Goal: Information Seeking & Learning: Check status

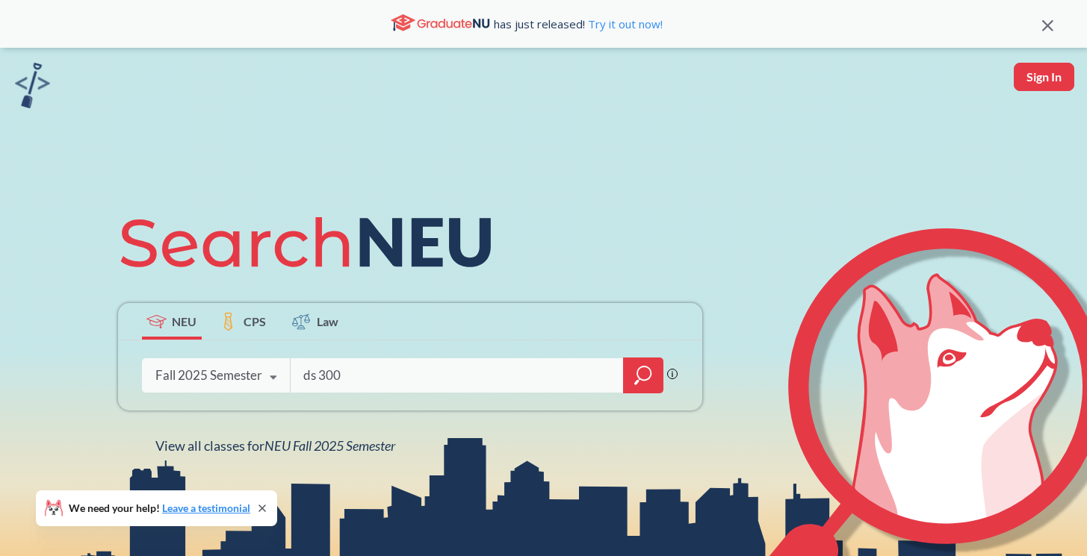
type input "ds 3000"
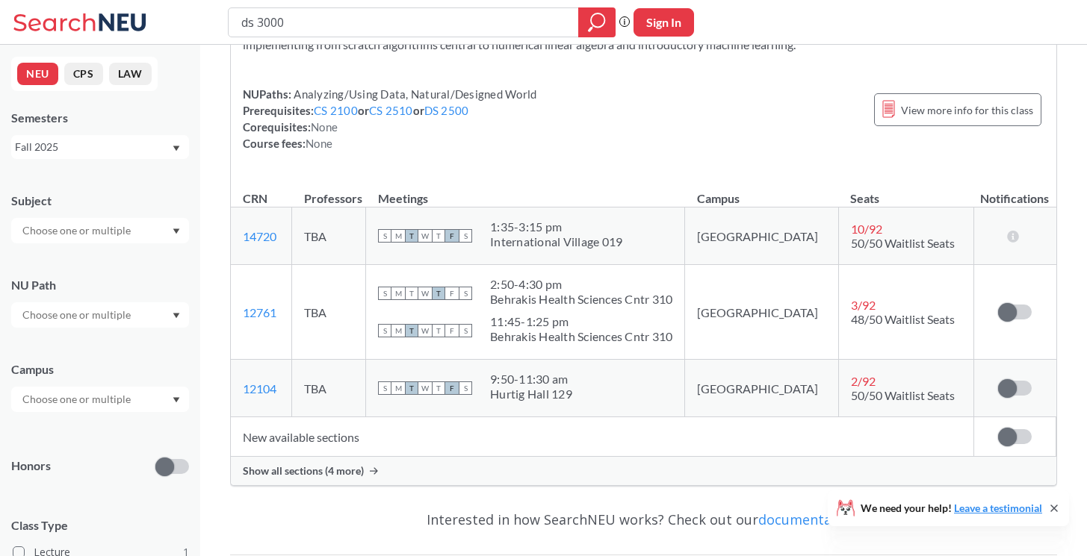
scroll to position [124, 0]
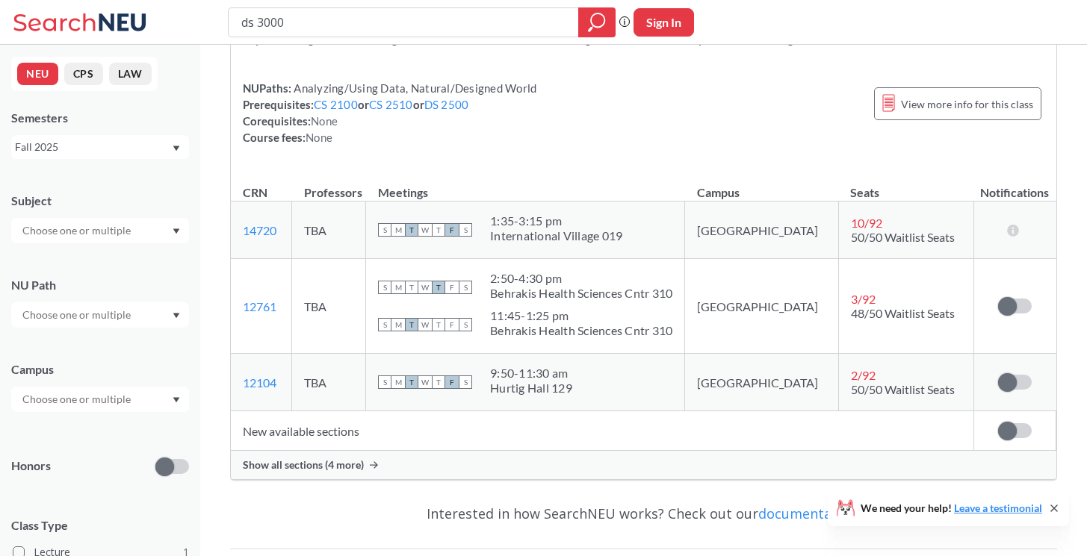
click at [338, 466] on span "Show all sections (4 more)" at bounding box center [303, 465] width 121 height 13
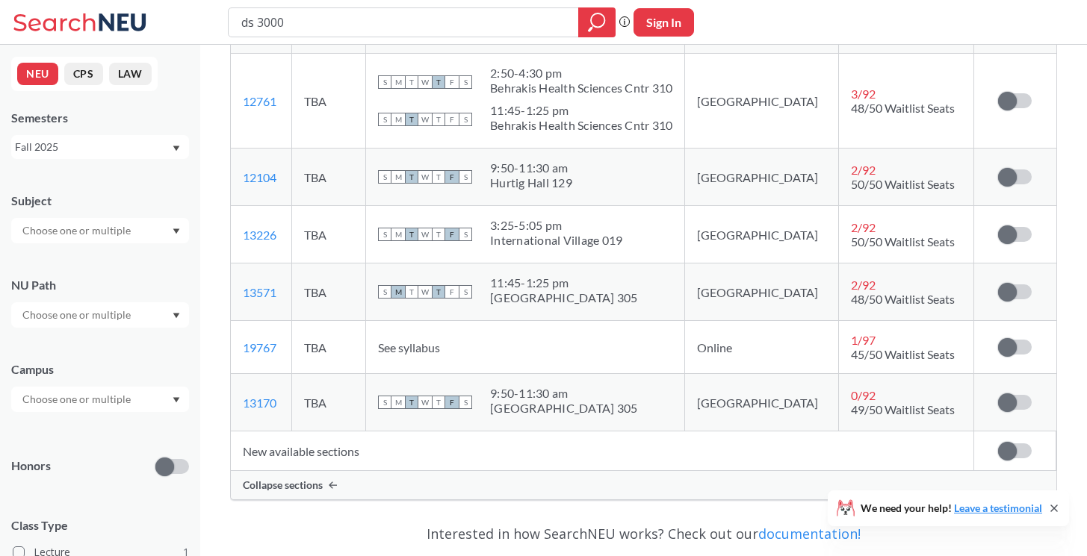
scroll to position [337, 0]
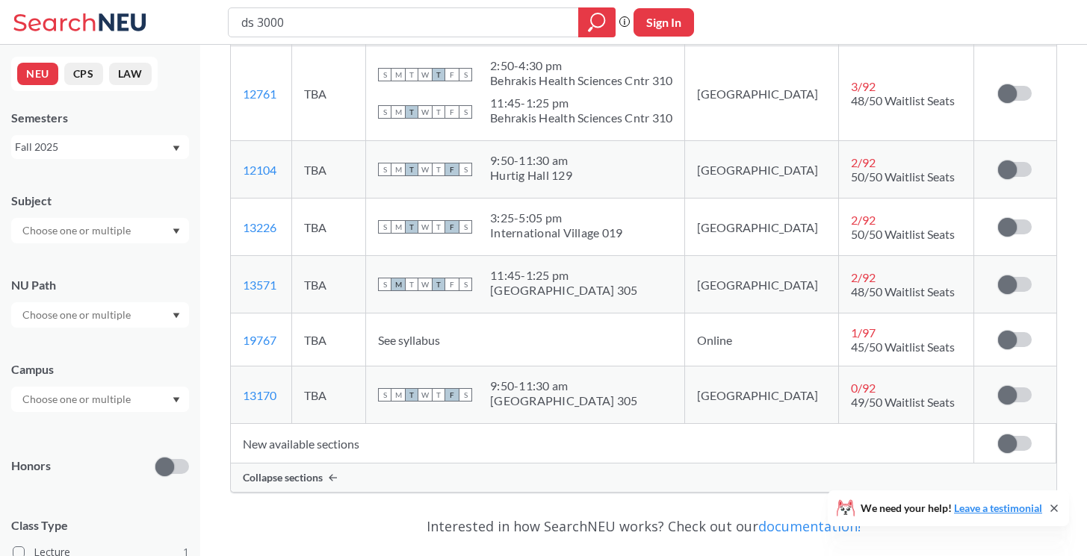
click at [851, 401] on span "49/50 Waitlist Seats" at bounding box center [903, 402] width 104 height 14
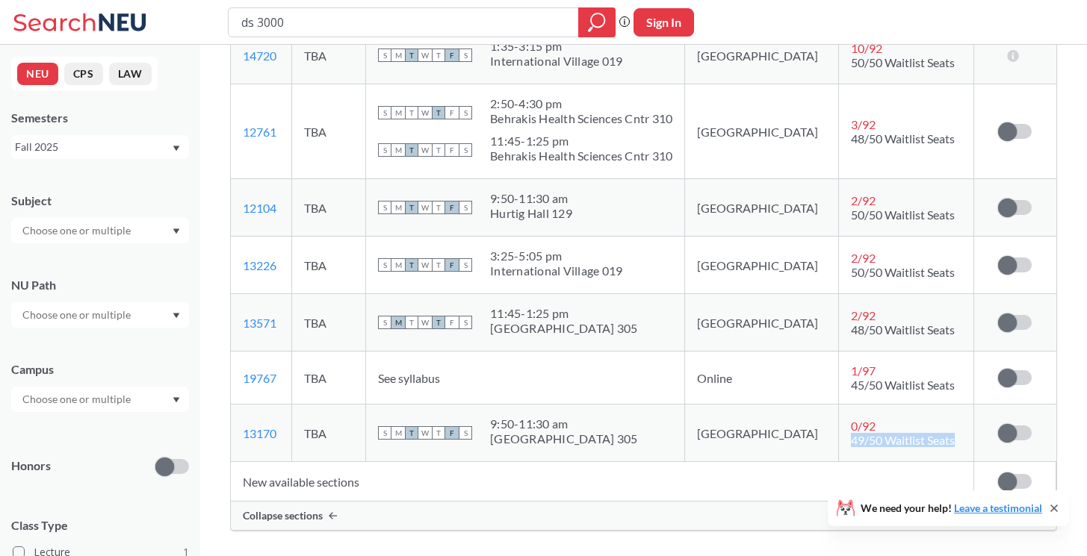
scroll to position [296, 0]
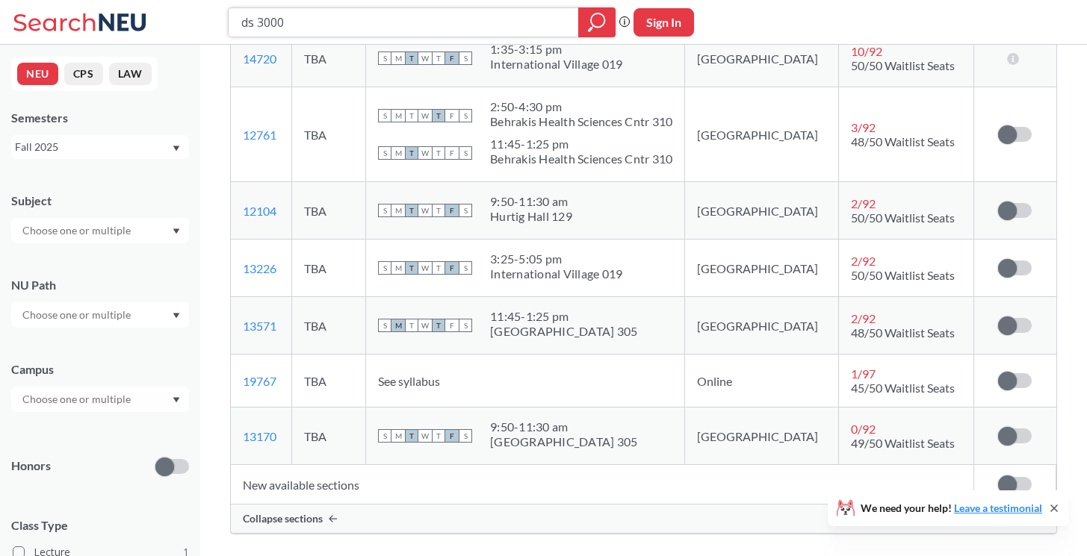
click at [246, 28] on input "ds 3000" at bounding box center [404, 22] width 328 height 25
drag, startPoint x: 395, startPoint y: 25, endPoint x: 426, endPoint y: 25, distance: 31.4
click at [426, 25] on input "cs 3000" at bounding box center [404, 22] width 328 height 25
type input "cs 3100"
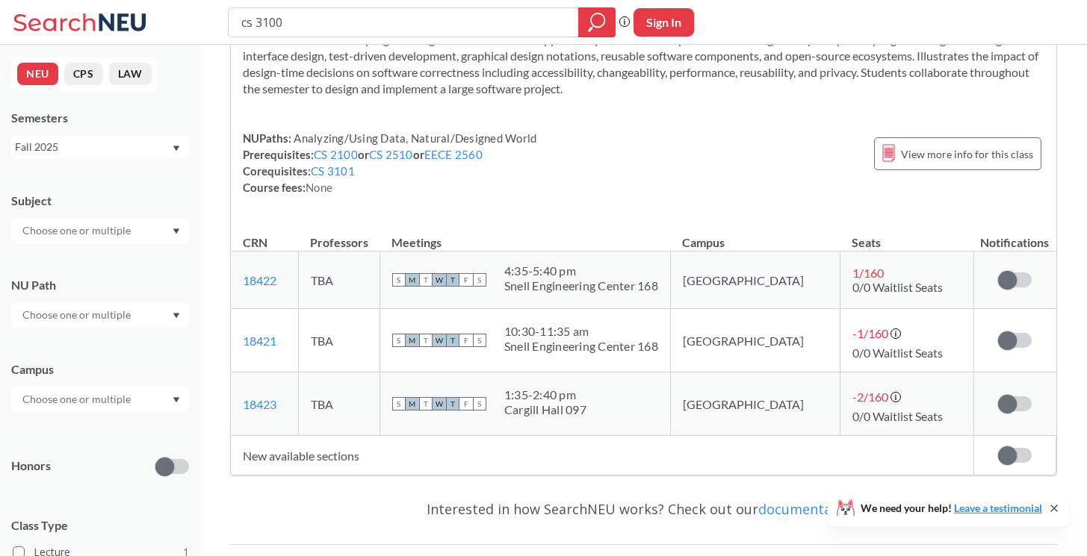
scroll to position [146, 0]
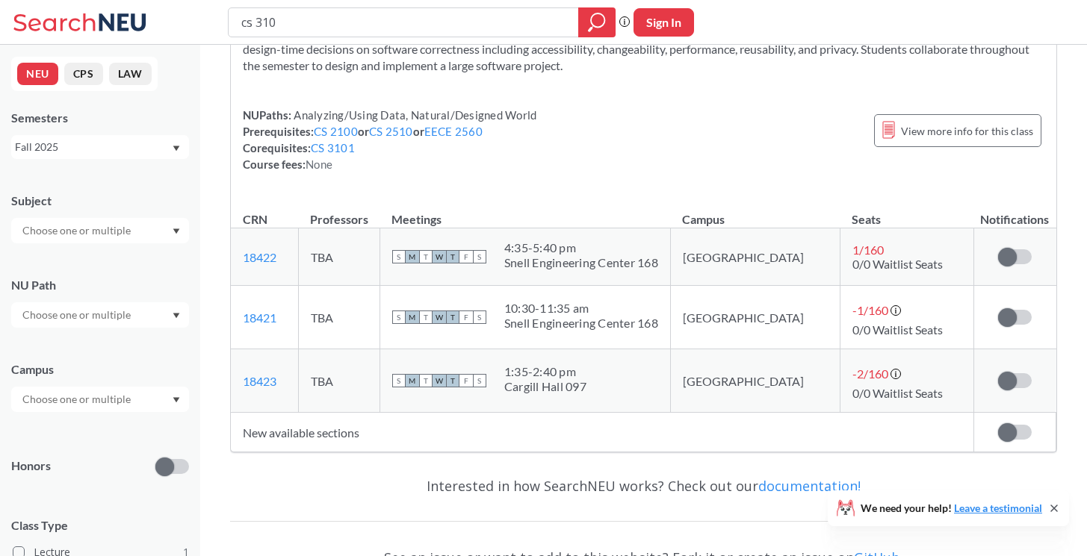
type input "cs 3101"
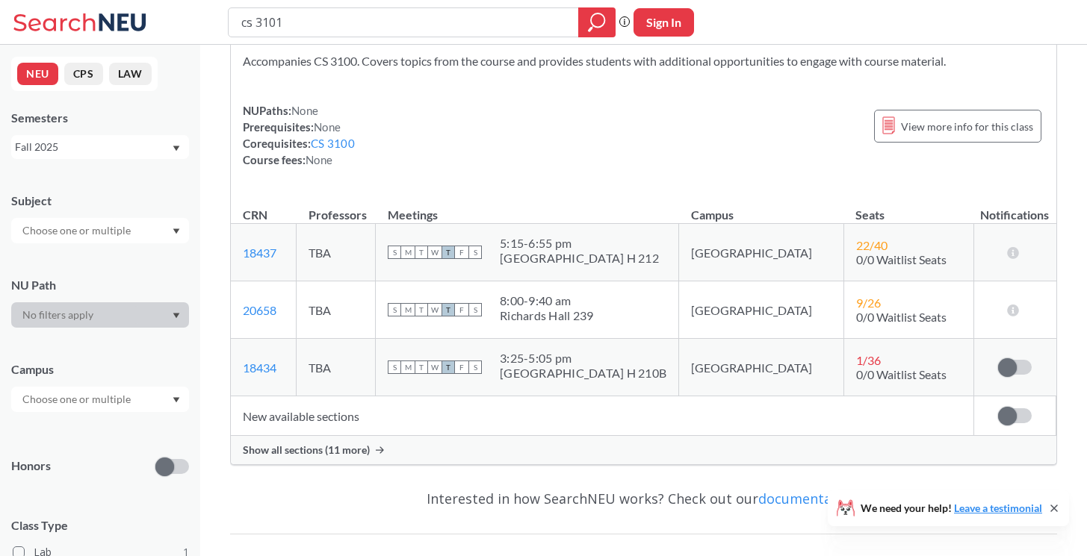
scroll to position [71, 0]
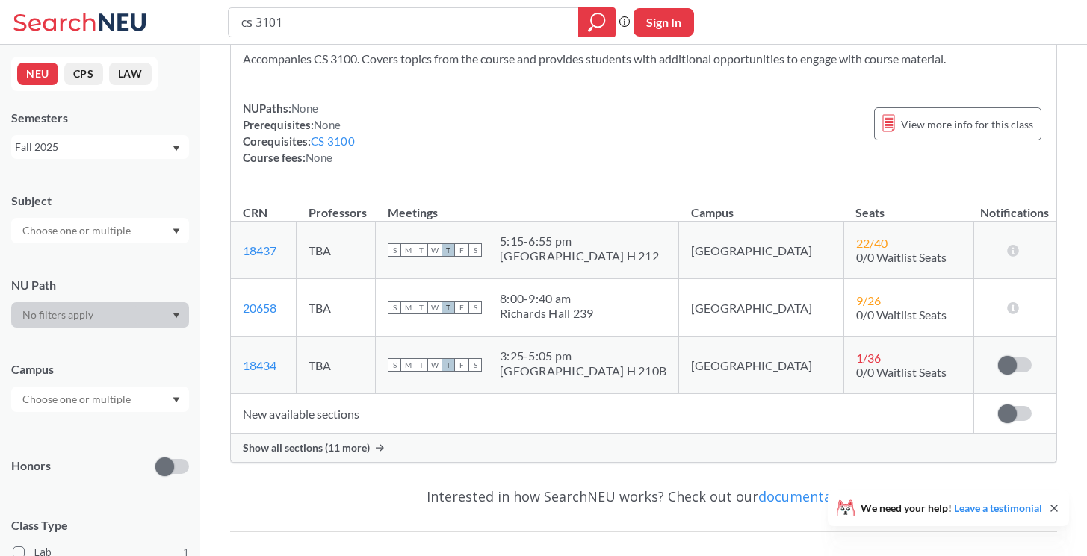
click at [319, 446] on span "Show all sections (11 more)" at bounding box center [306, 447] width 127 height 13
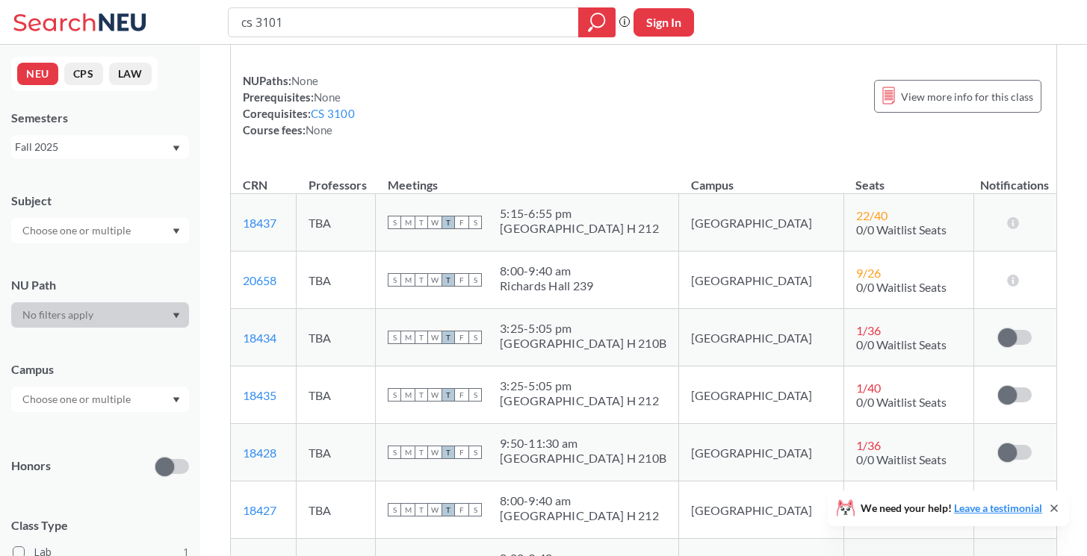
scroll to position [96, 0]
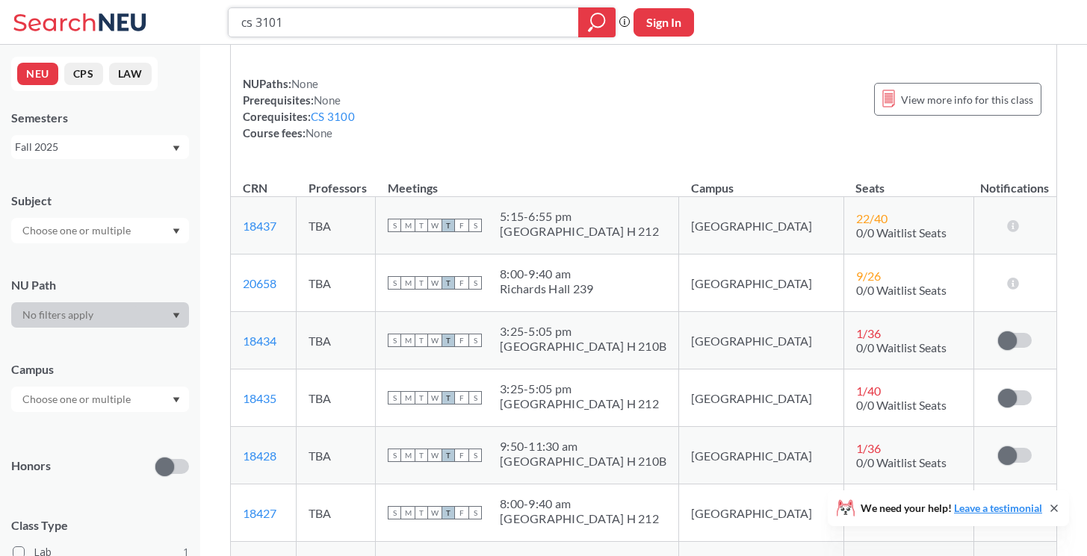
click at [252, 22] on input "cs 3101" at bounding box center [404, 22] width 328 height 25
click at [310, 27] on input "cs 3101" at bounding box center [404, 22] width 328 height 25
type input "ds 3000"
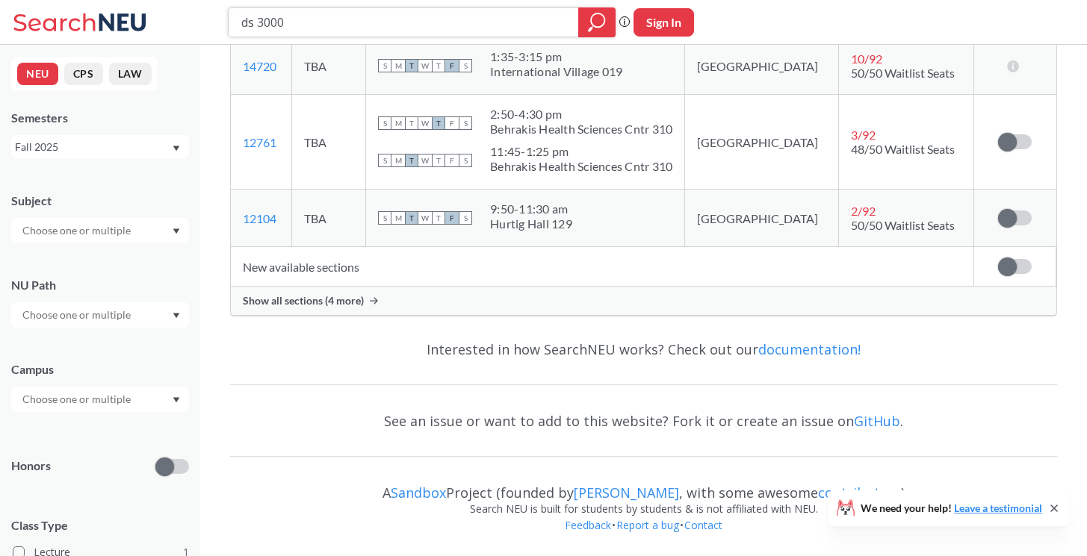
scroll to position [288, 0]
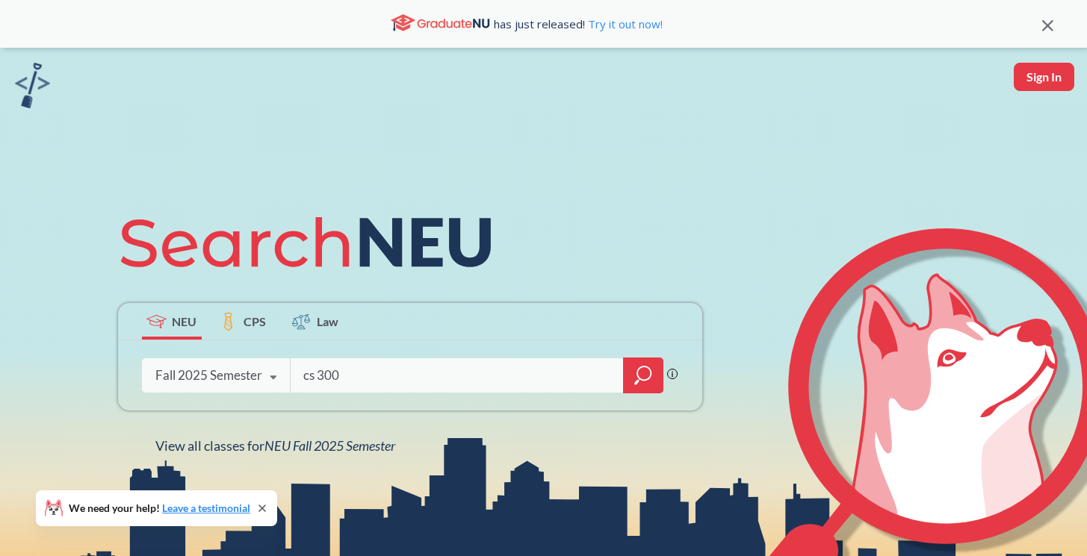
type input "cs 3001"
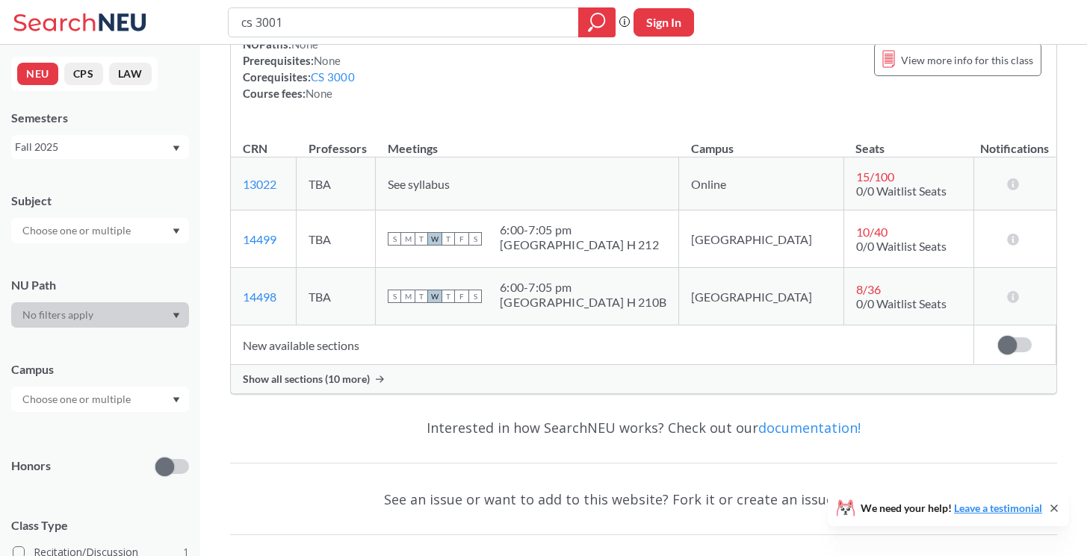
scroll to position [139, 0]
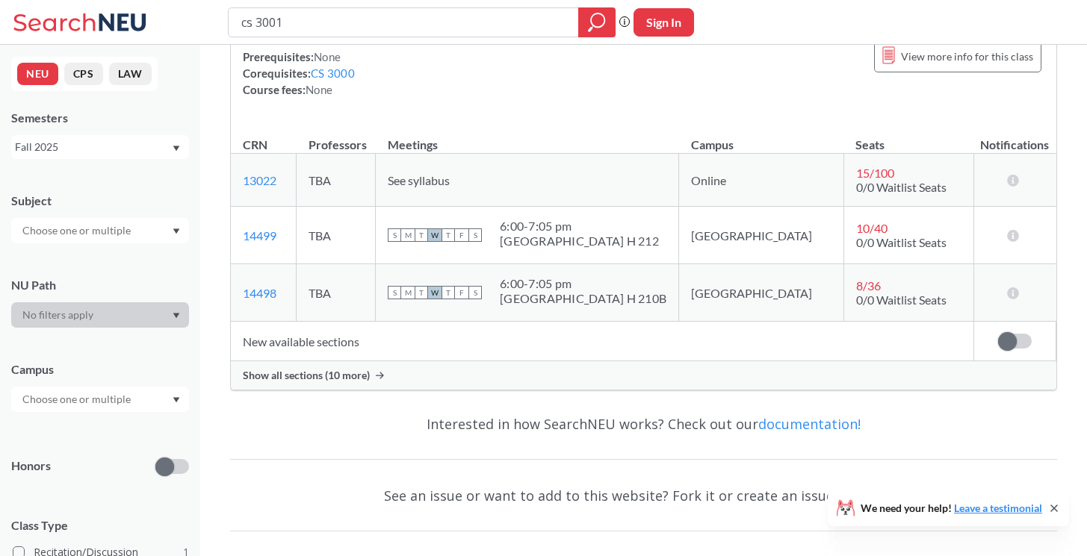
click at [340, 382] on div "Show all sections (10 more)" at bounding box center [643, 375] width 825 height 28
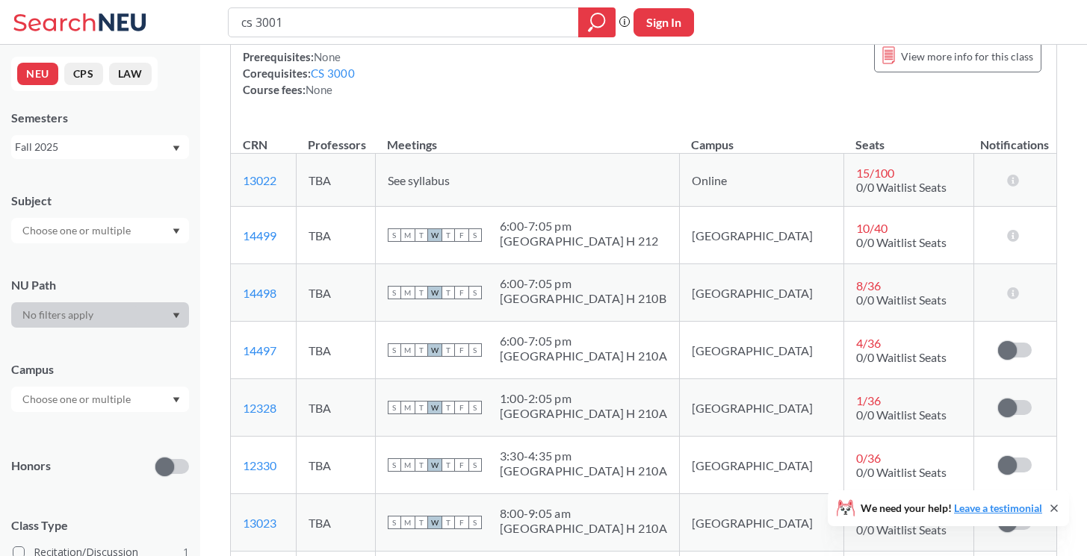
click at [567, 395] on div "1:00 - 2:05 pm" at bounding box center [583, 398] width 167 height 15
click at [586, 398] on div "1:00 - 2:05 pm" at bounding box center [583, 398] width 167 height 15
drag, startPoint x: 545, startPoint y: 398, endPoint x: 622, endPoint y: 388, distance: 77.5
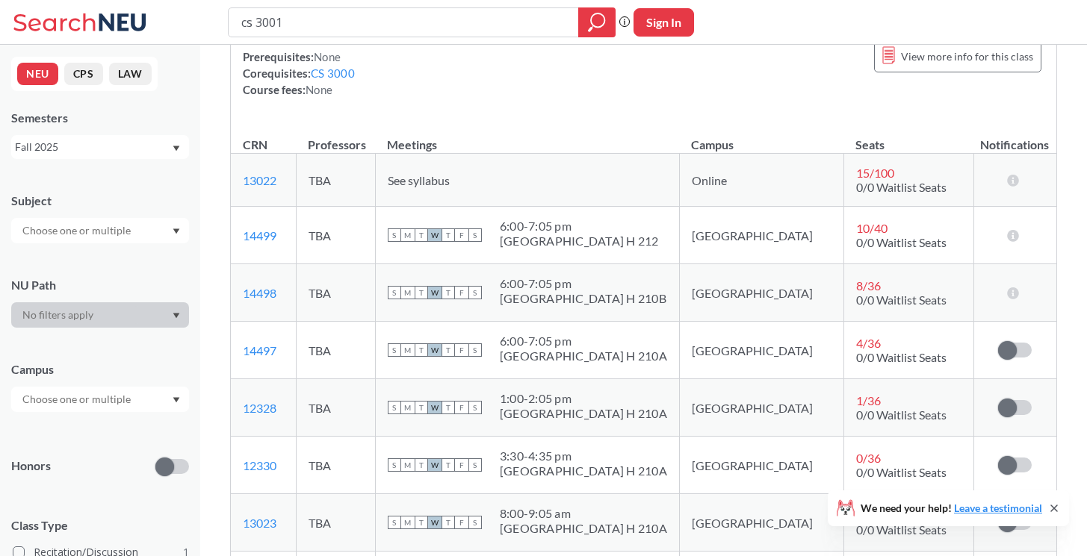
click at [622, 388] on td "S M T W T F S 1:00 - 2:05 pm [GEOGRAPHIC_DATA]" at bounding box center [527, 408] width 304 height 58
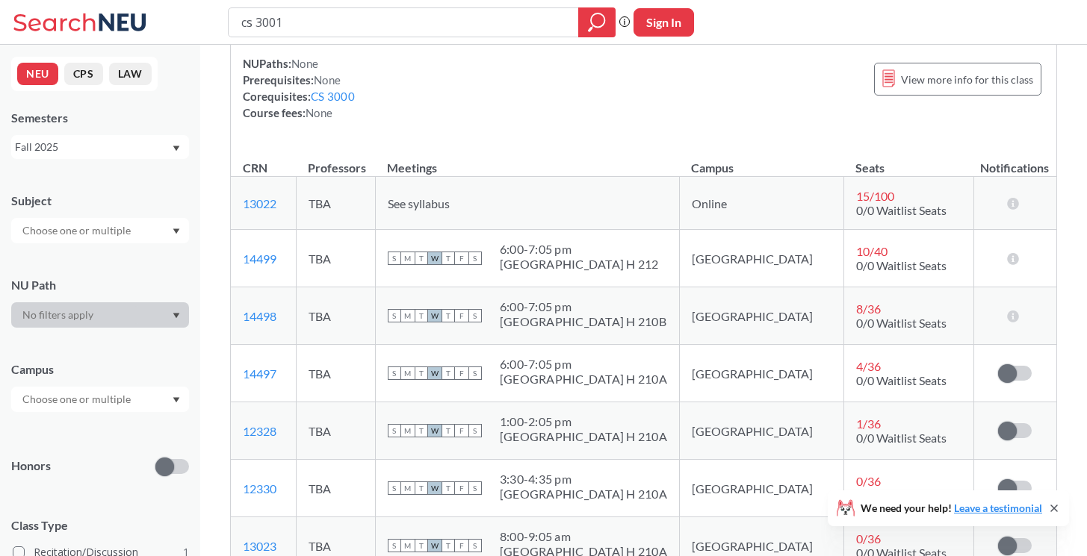
scroll to position [176, 0]
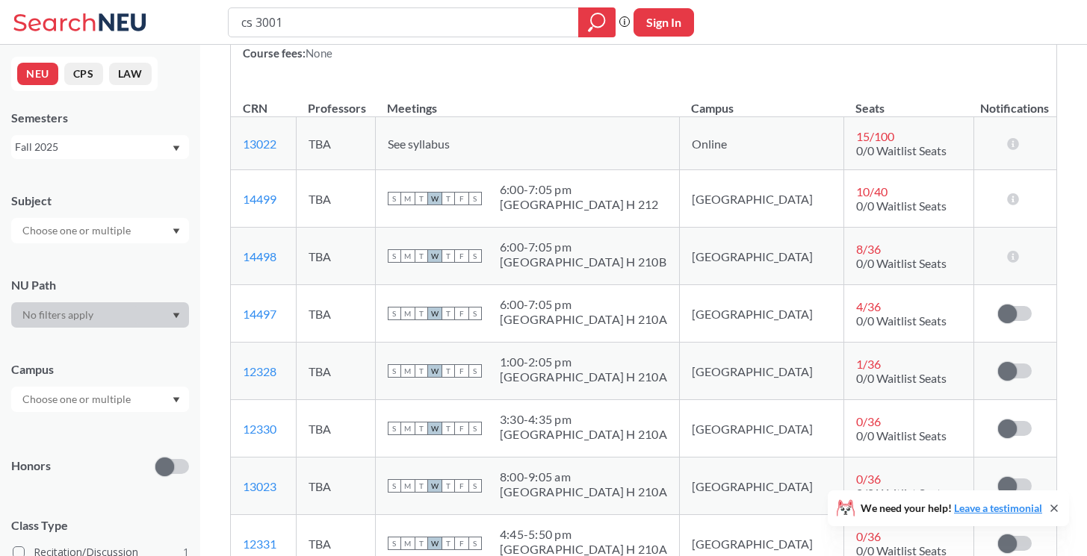
click at [856, 362] on span "1 / 36" at bounding box center [868, 364] width 25 height 14
drag, startPoint x: 814, startPoint y: 362, endPoint x: 842, endPoint y: 362, distance: 27.6
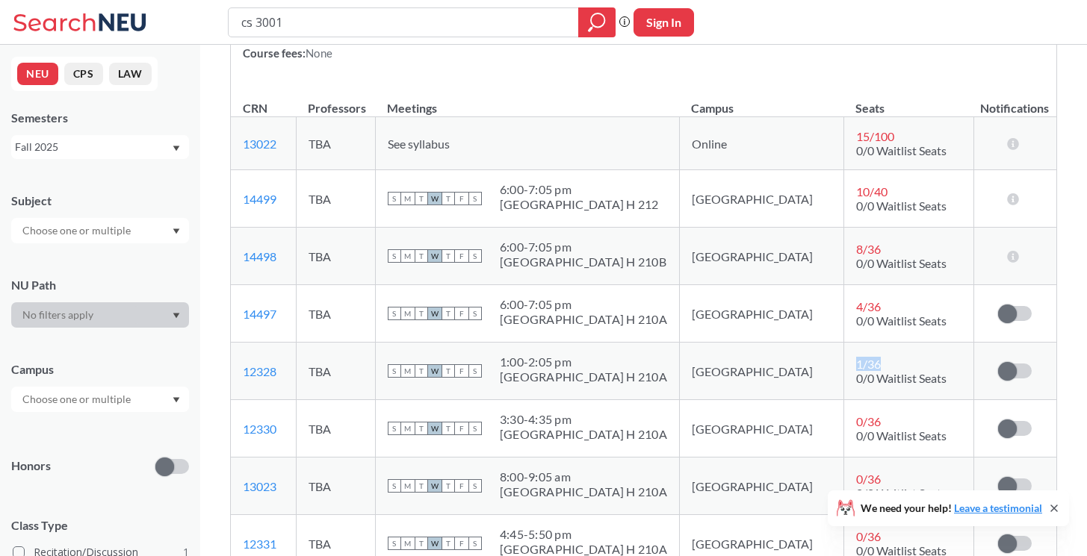
click at [856, 362] on div "1 / 36" at bounding box center [869, 364] width 26 height 14
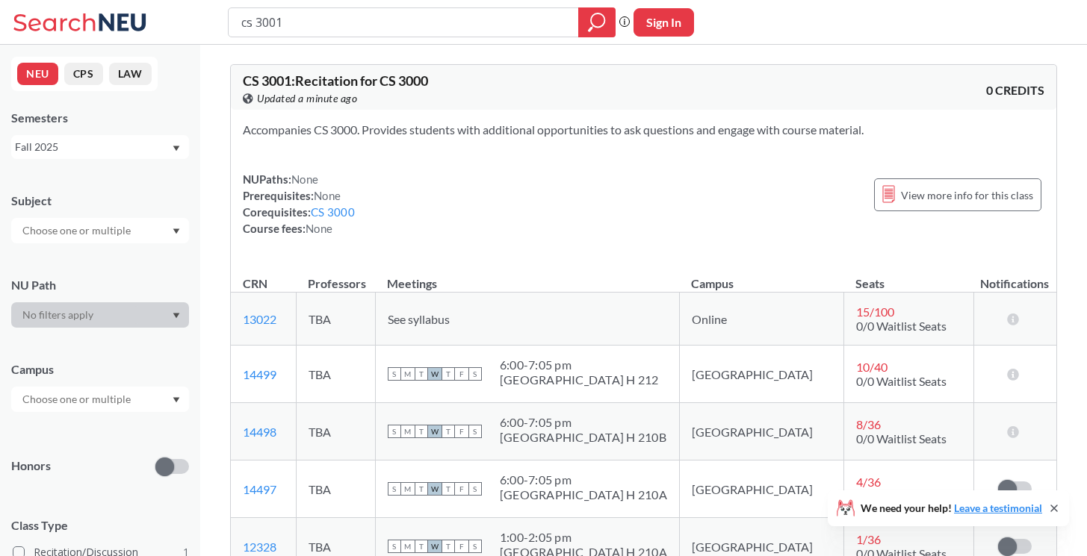
scroll to position [0, 0]
drag, startPoint x: 262, startPoint y: 16, endPoint x: 370, endPoint y: 16, distance: 108.3
click at [370, 16] on input "cs 3001" at bounding box center [404, 22] width 328 height 25
type input "cs 3100"
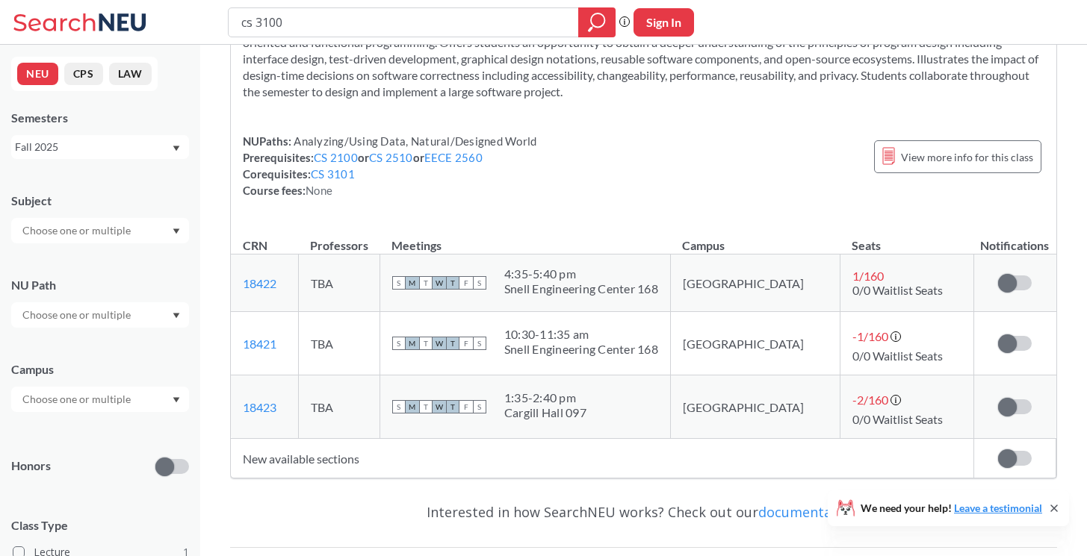
scroll to position [121, 0]
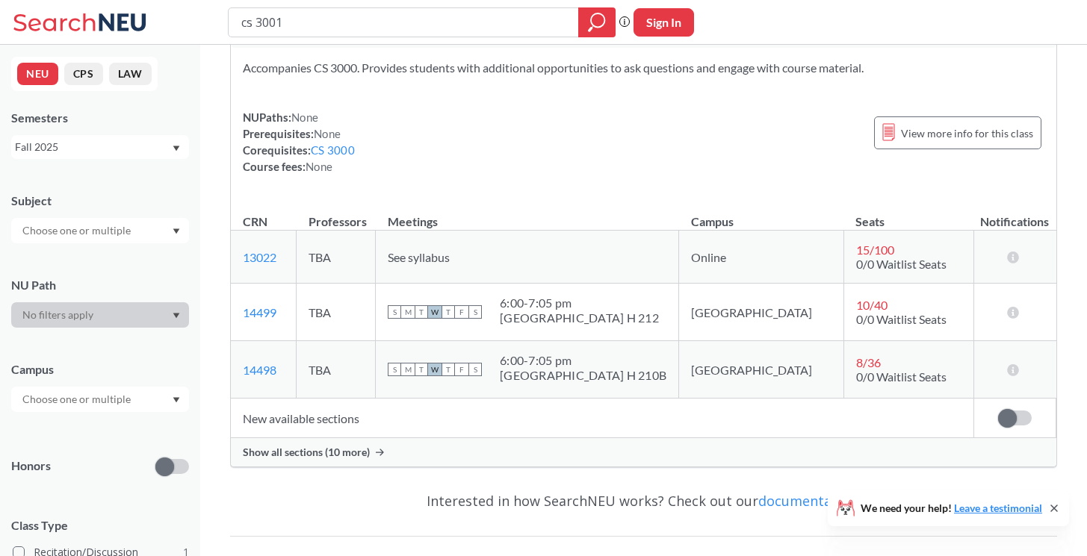
scroll to position [75, 0]
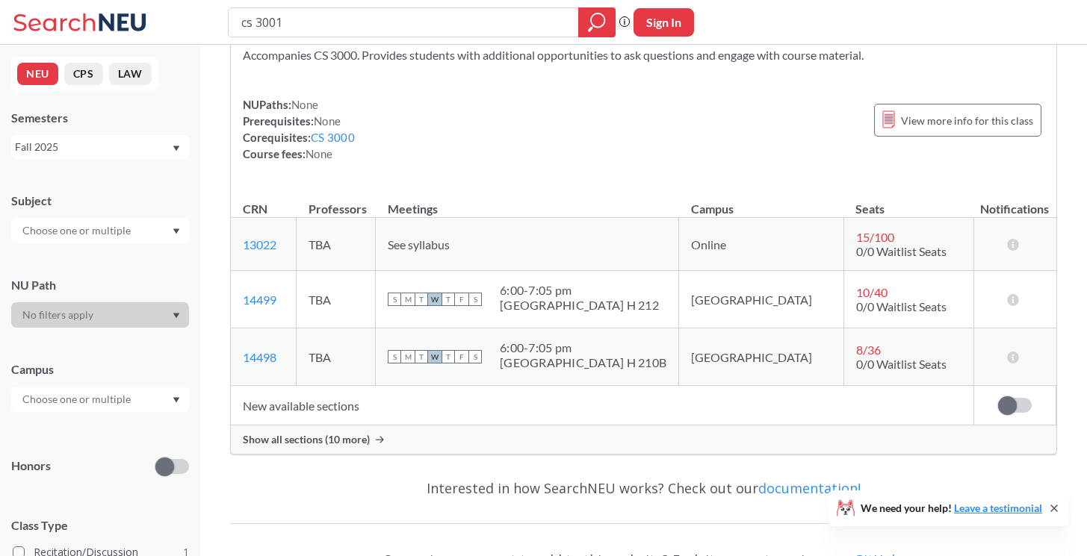
click at [310, 445] on span "Show all sections (10 more)" at bounding box center [306, 439] width 127 height 13
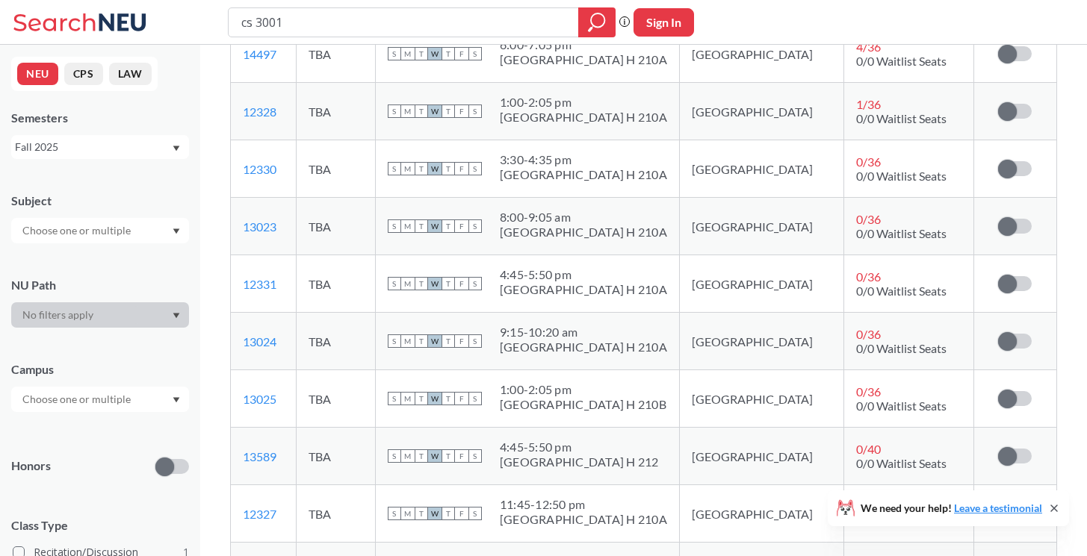
scroll to position [437, 0]
click at [251, 22] on input "cs 3001" at bounding box center [404, 22] width 328 height 25
type input "ds 3000"
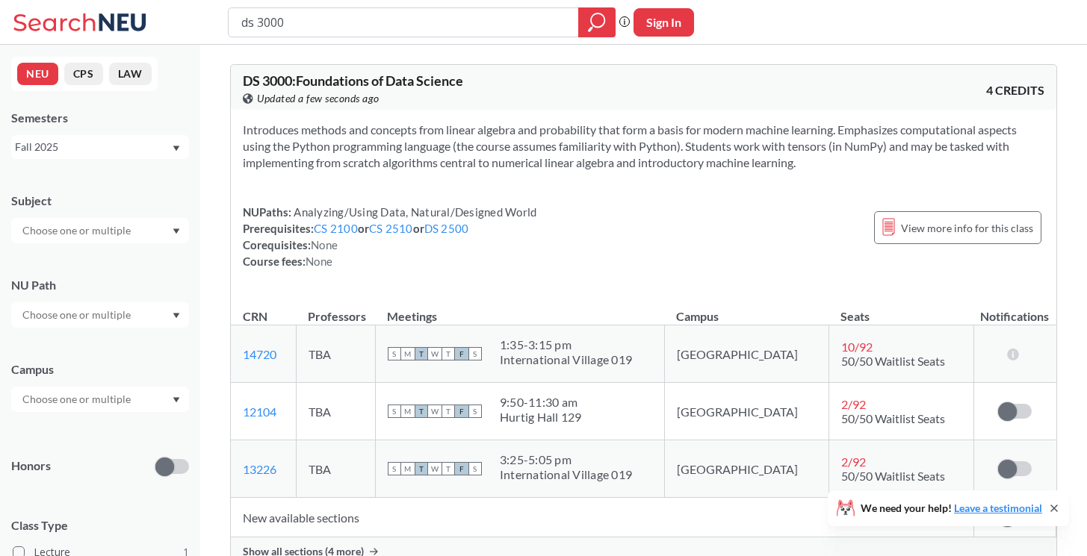
scroll to position [74, 0]
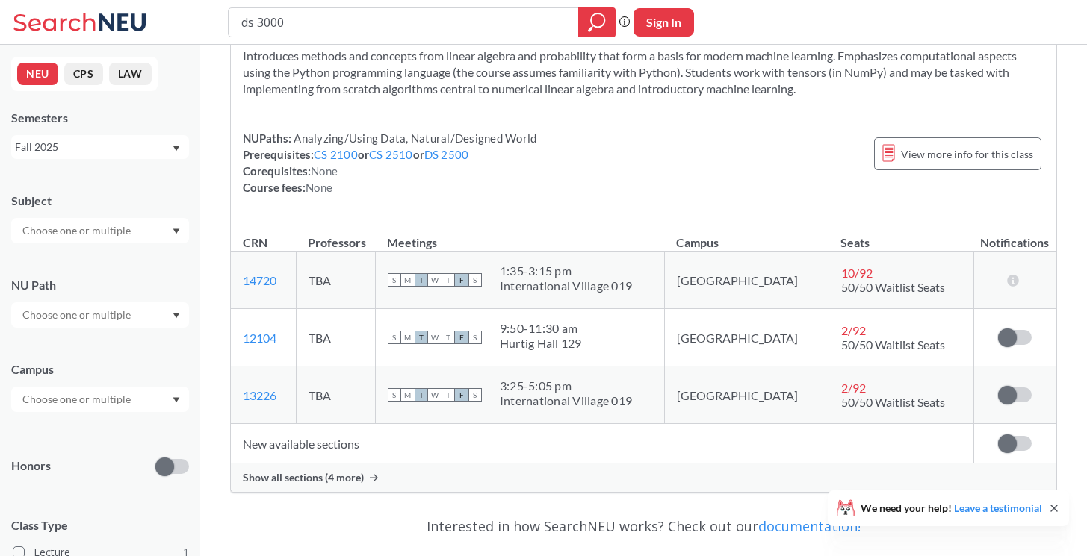
click at [337, 477] on span "Show all sections (4 more)" at bounding box center [303, 477] width 121 height 13
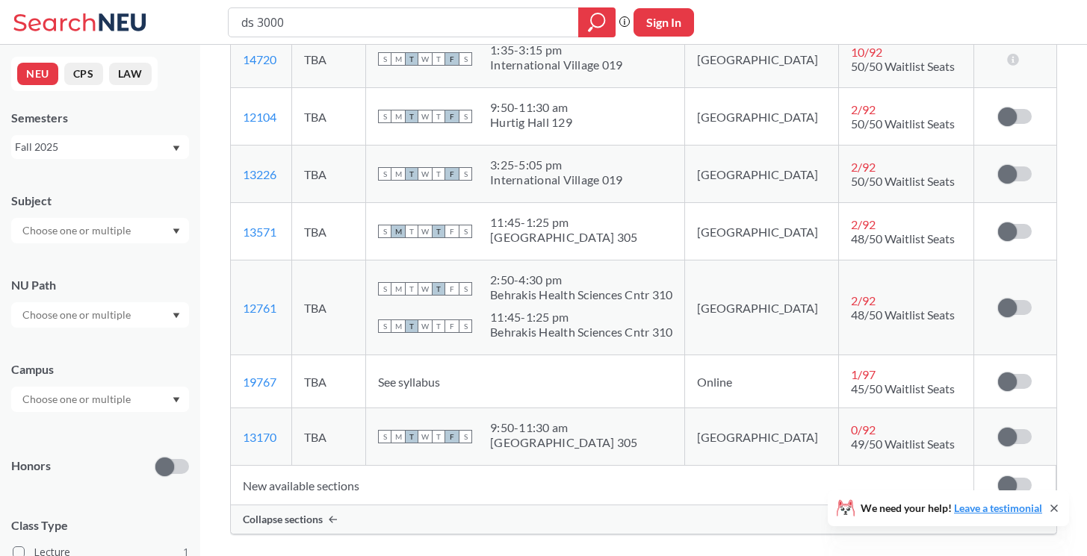
scroll to position [299, 0]
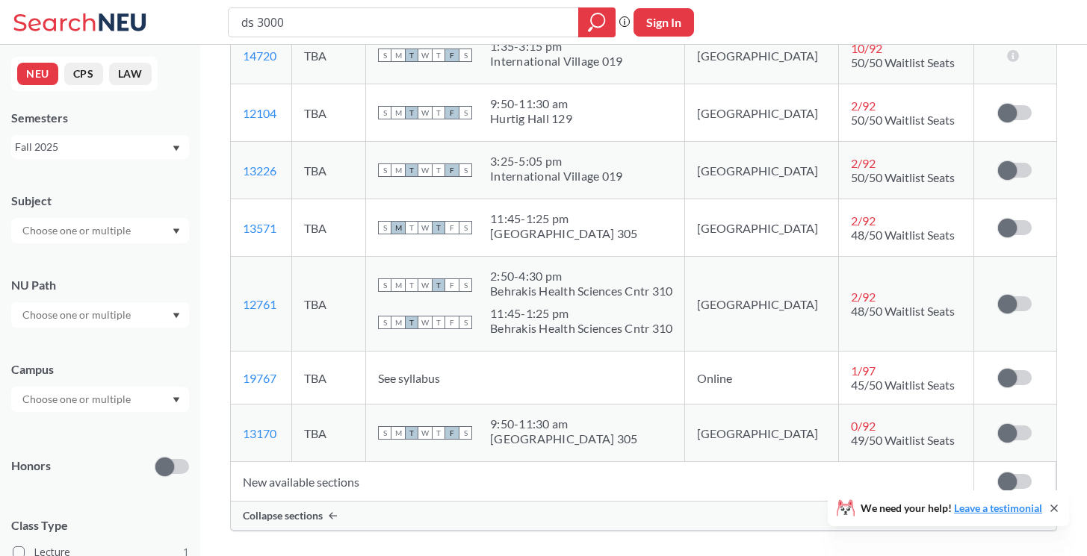
click at [851, 420] on span "0 / 92" at bounding box center [863, 426] width 25 height 14
click at [851, 425] on span "0 / 92" at bounding box center [863, 426] width 25 height 14
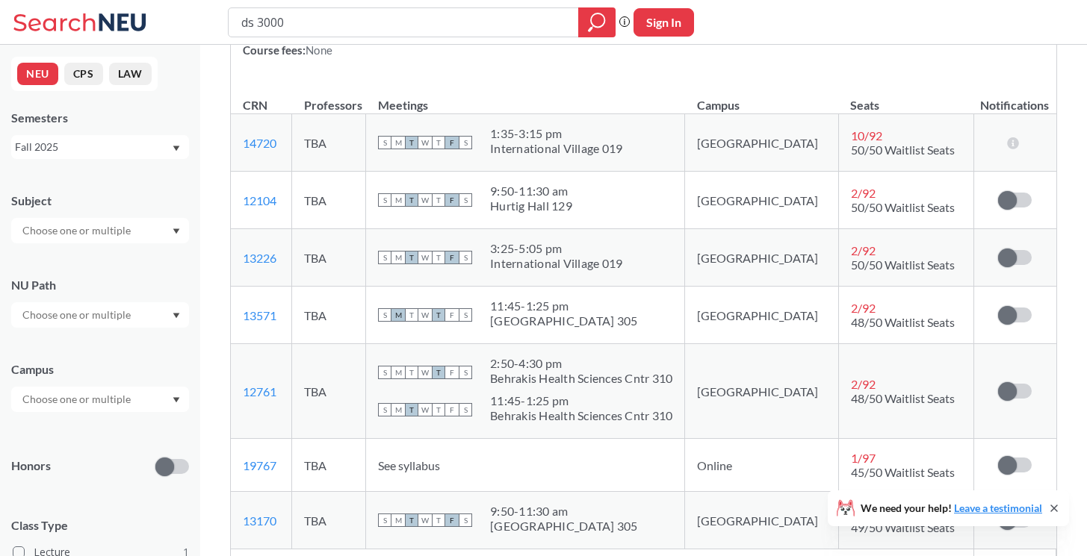
scroll to position [206, 0]
